Goal: Register for event/course

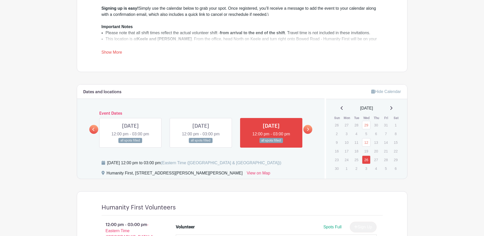
scroll to position [235, 0]
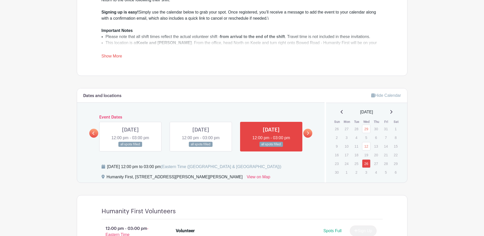
click at [309, 135] on link at bounding box center [307, 132] width 9 height 9
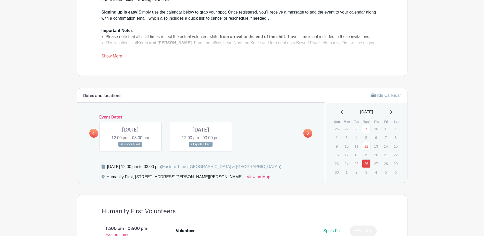
click at [392, 110] on icon at bounding box center [391, 112] width 2 height 4
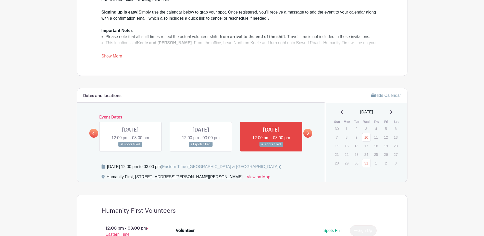
click at [366, 129] on p "3" at bounding box center [366, 128] width 8 height 8
click at [271, 147] on link at bounding box center [271, 147] width 0 height 0
drag, startPoint x: 367, startPoint y: 148, endPoint x: 372, endPoint y: 137, distance: 11.8
click at [367, 148] on link "12" at bounding box center [366, 146] width 8 height 8
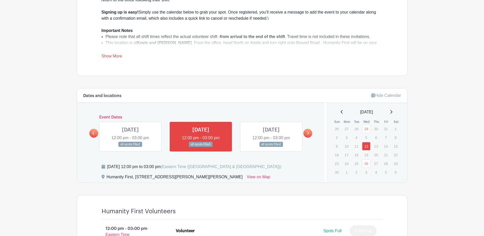
click at [392, 112] on icon at bounding box center [391, 112] width 2 height 4
click at [368, 138] on link "10" at bounding box center [366, 137] width 8 height 8
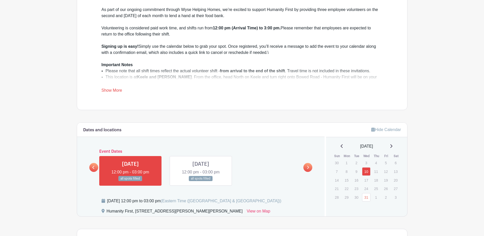
scroll to position [158, 0]
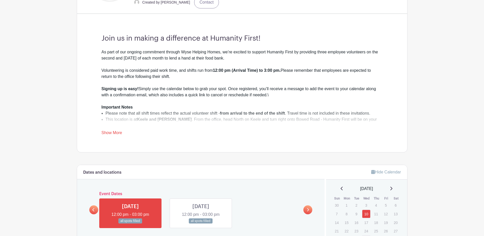
click at [111, 131] on link "Show More" at bounding box center [111, 133] width 21 height 6
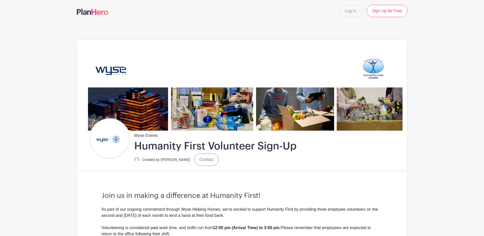
scroll to position [0, 0]
